Goal: Complete application form

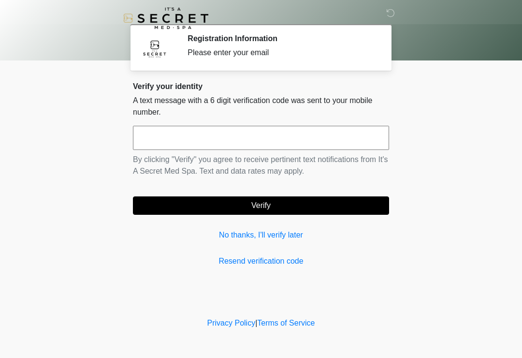
click at [171, 140] on input "text" at bounding box center [261, 138] width 256 height 24
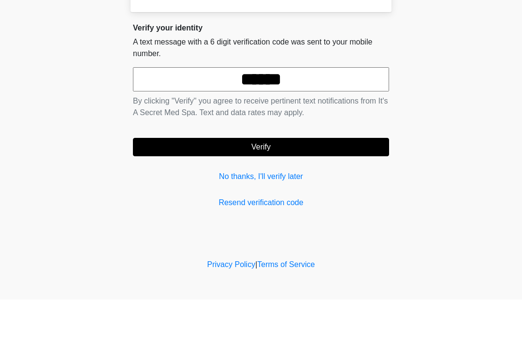
type input "******"
click at [228, 132] on form "****** By clicking "Verify" you agree to receive pertinent text notifications f…" at bounding box center [261, 170] width 256 height 89
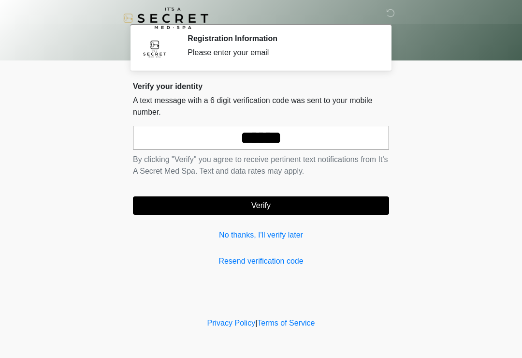
click at [204, 206] on button "Verify" at bounding box center [261, 205] width 256 height 18
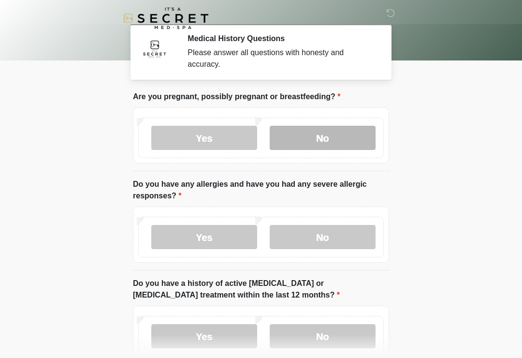
click at [333, 136] on label "No" at bounding box center [323, 138] width 106 height 24
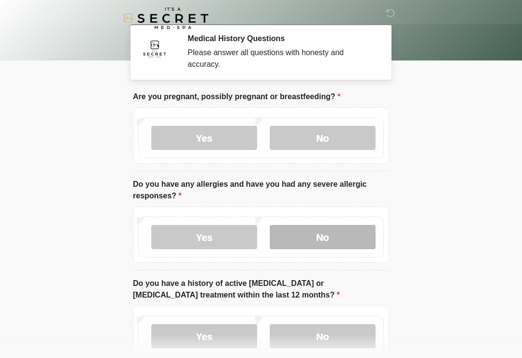
click at [318, 240] on label "No" at bounding box center [323, 237] width 106 height 24
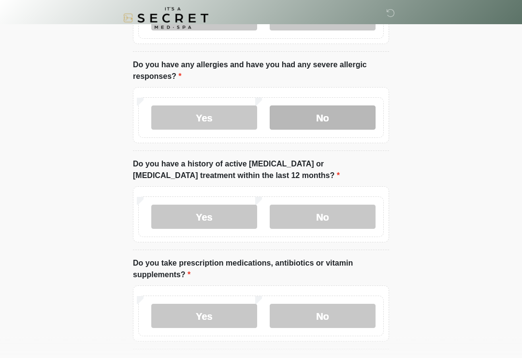
scroll to position [119, 0]
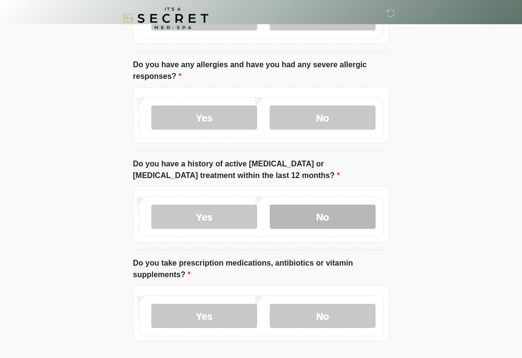
click at [325, 213] on label "No" at bounding box center [323, 216] width 106 height 24
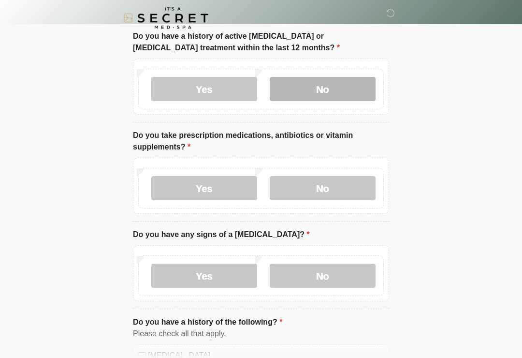
scroll to position [246, 0]
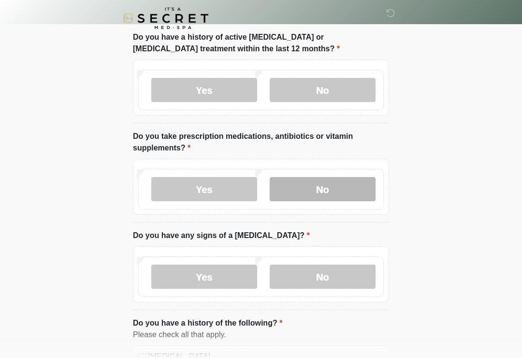
click at [321, 189] on label "No" at bounding box center [323, 189] width 106 height 24
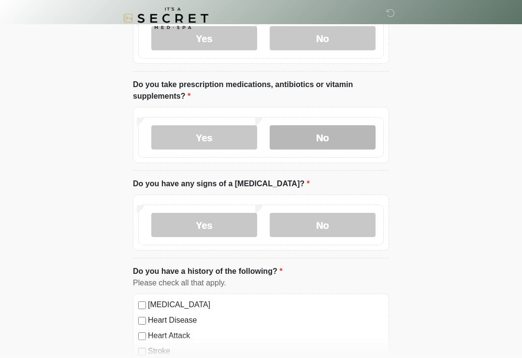
scroll to position [298, 0]
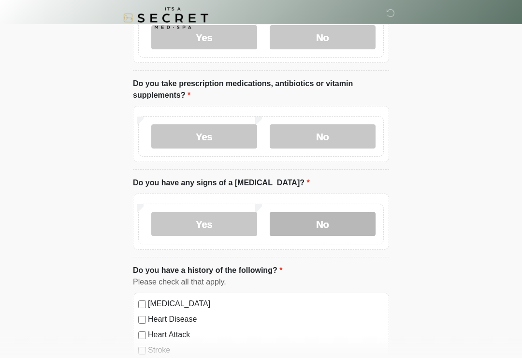
click at [316, 229] on label "No" at bounding box center [323, 224] width 106 height 24
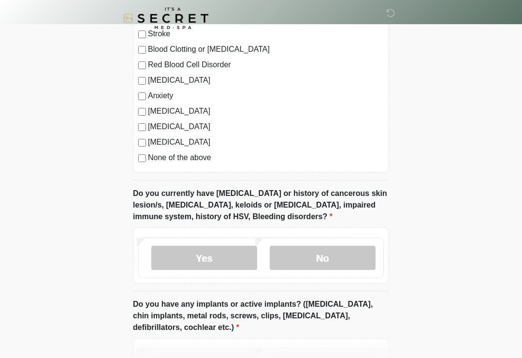
scroll to position [615, 0]
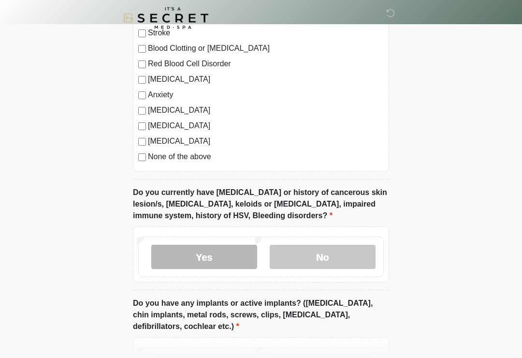
click at [214, 258] on label "Yes" at bounding box center [204, 257] width 106 height 24
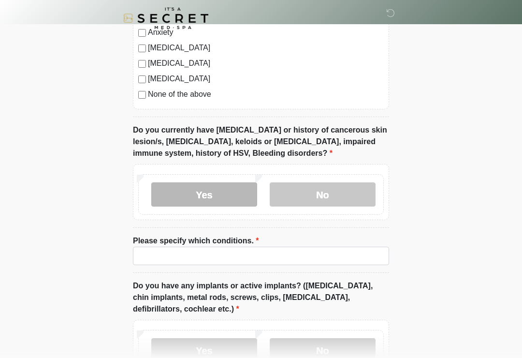
scroll to position [680, 0]
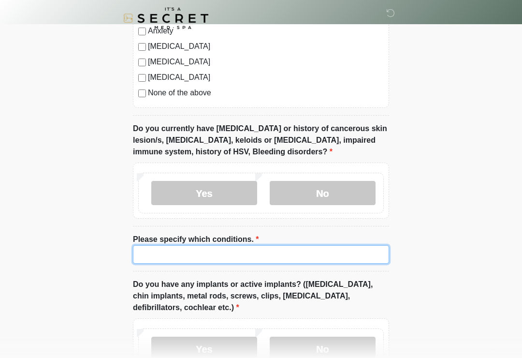
click at [159, 258] on input "Please specify which conditions." at bounding box center [261, 254] width 256 height 18
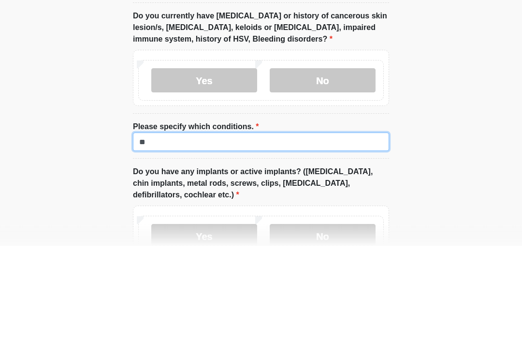
type input "*"
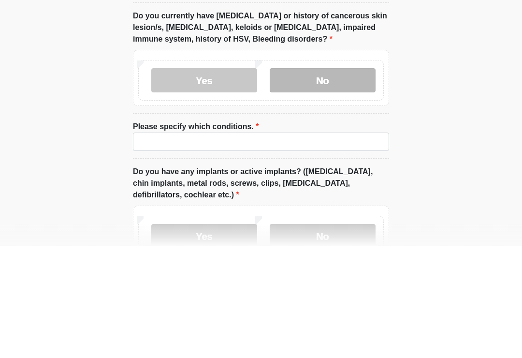
click at [323, 181] on label "No" at bounding box center [323, 193] width 106 height 24
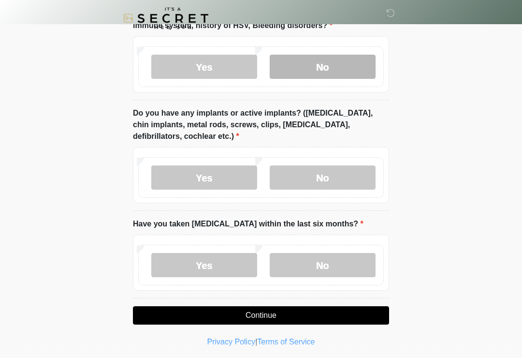
scroll to position [808, 0]
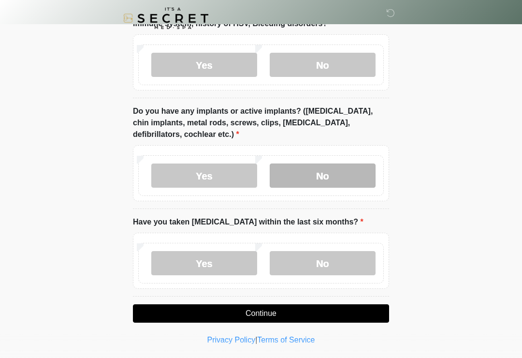
click at [325, 177] on label "No" at bounding box center [323, 175] width 106 height 24
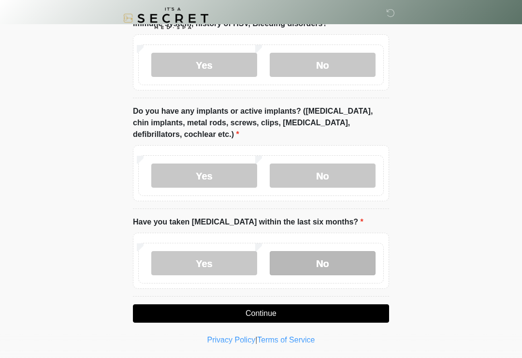
click at [317, 266] on label "No" at bounding box center [323, 263] width 106 height 24
click at [261, 313] on button "Continue" at bounding box center [261, 313] width 256 height 18
click at [300, 312] on button "Continue" at bounding box center [261, 313] width 256 height 18
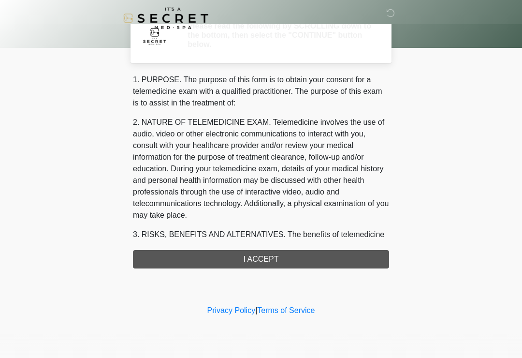
scroll to position [0, 0]
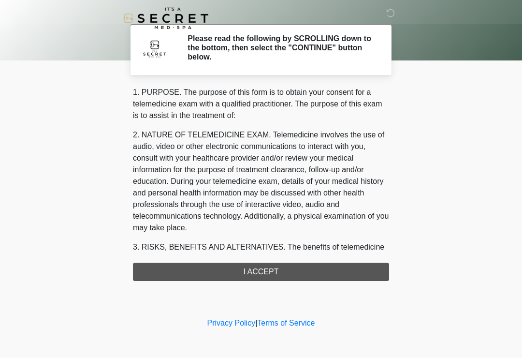
click at [276, 273] on div "1. PURPOSE. The purpose of this form is to obtain your consent for a telemedici…" at bounding box center [261, 184] width 256 height 194
click at [268, 268] on div "1. PURPOSE. The purpose of this form is to obtain your consent for a telemedici…" at bounding box center [261, 184] width 256 height 194
click at [265, 271] on div "1. PURPOSE. The purpose of this form is to obtain your consent for a telemedici…" at bounding box center [261, 184] width 256 height 194
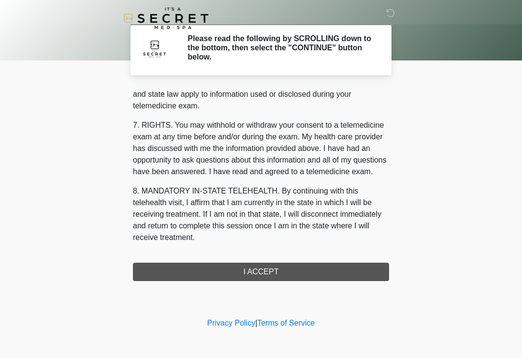
scroll to position [396, 0]
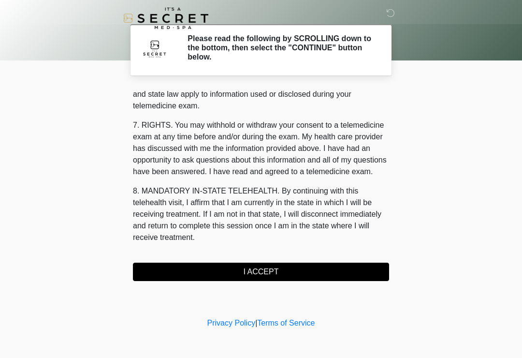
click at [283, 279] on button "I ACCEPT" at bounding box center [261, 271] width 256 height 18
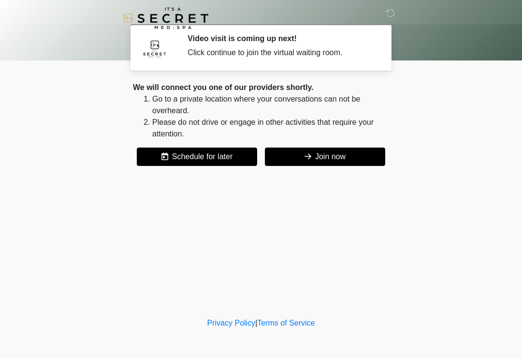
click at [320, 165] on button "Join now" at bounding box center [325, 156] width 120 height 18
